Goal: Find specific page/section: Find specific page/section

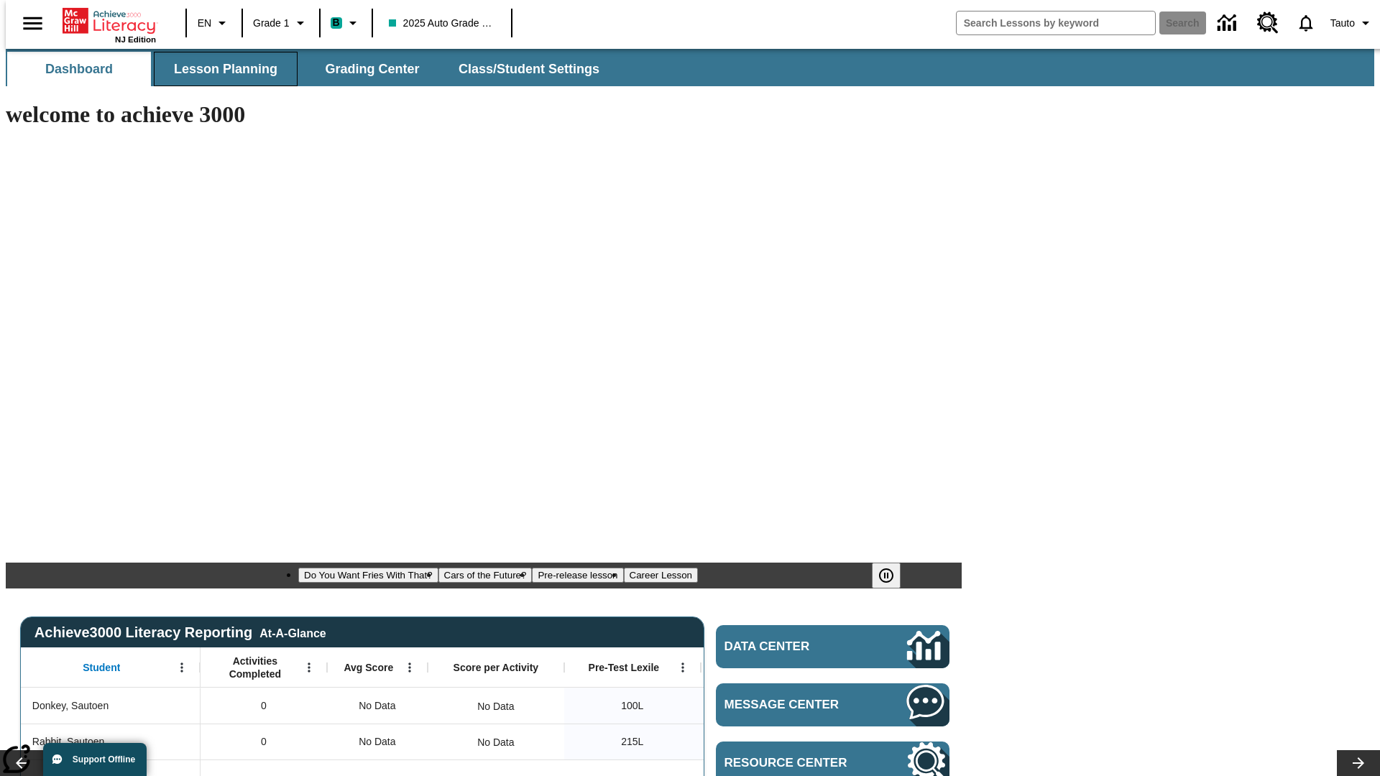
click at [220, 69] on span "Lesson Planning" at bounding box center [226, 69] width 104 height 17
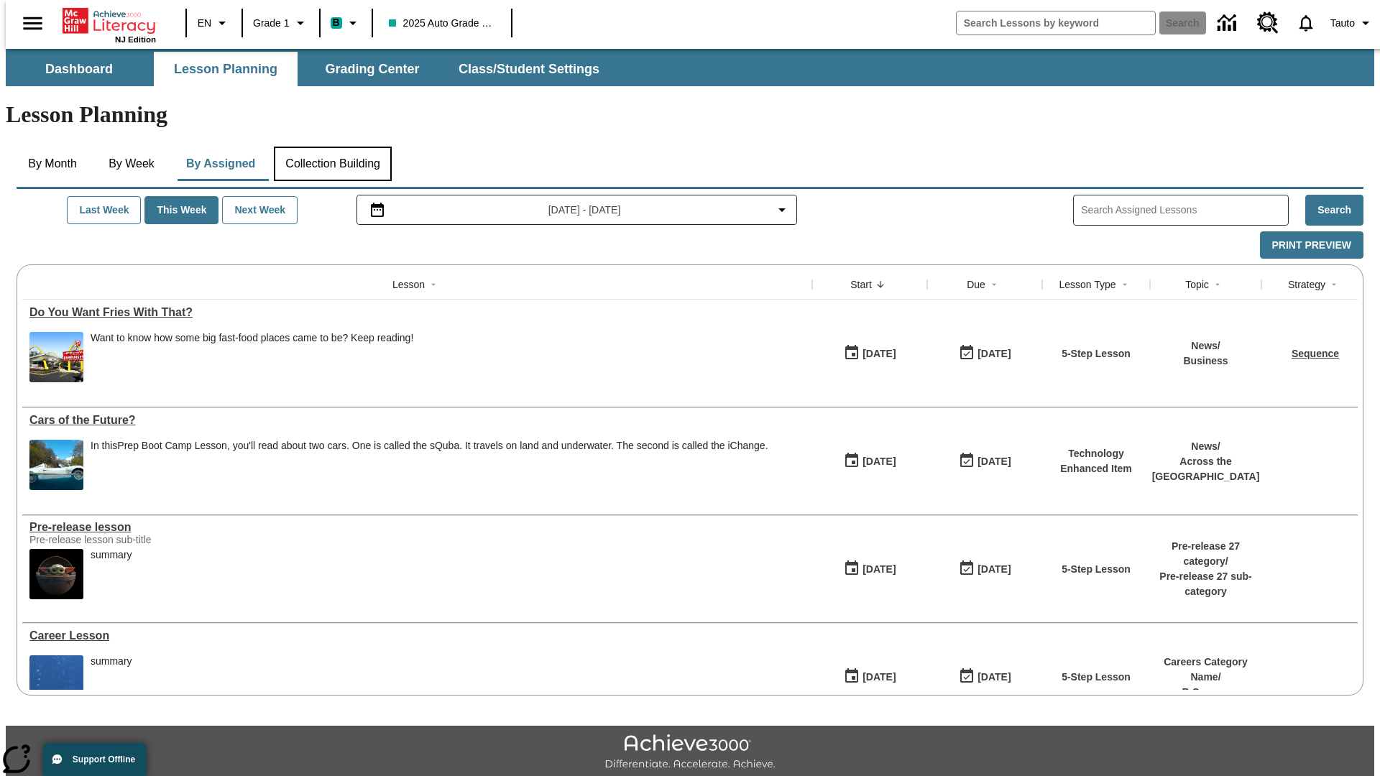
click at [332, 147] on button "Collection Building" at bounding box center [333, 164] width 118 height 35
